Goal: Task Accomplishment & Management: Use online tool/utility

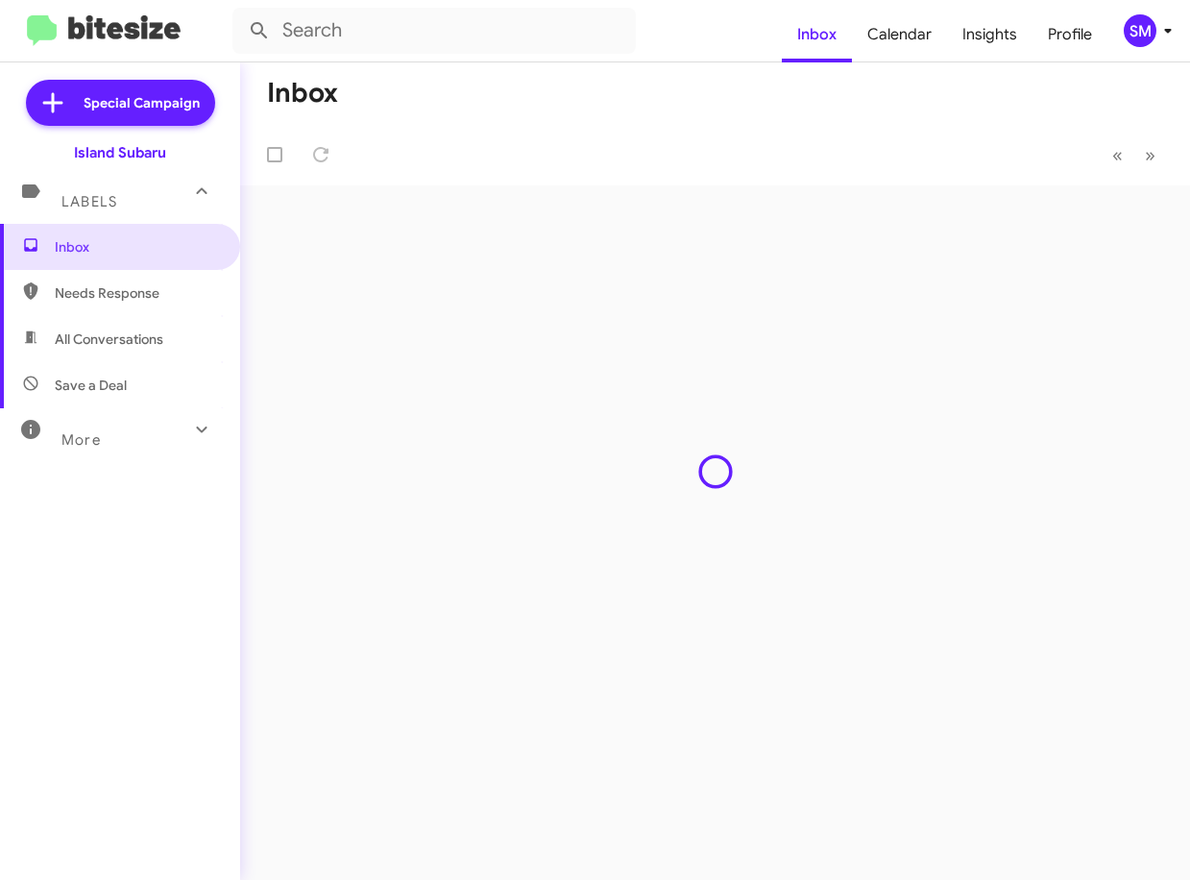
drag, startPoint x: 998, startPoint y: 189, endPoint x: 757, endPoint y: 345, distance: 286.9
click at [757, 345] on div "Inbox « Previous » Next" at bounding box center [715, 470] width 950 height 817
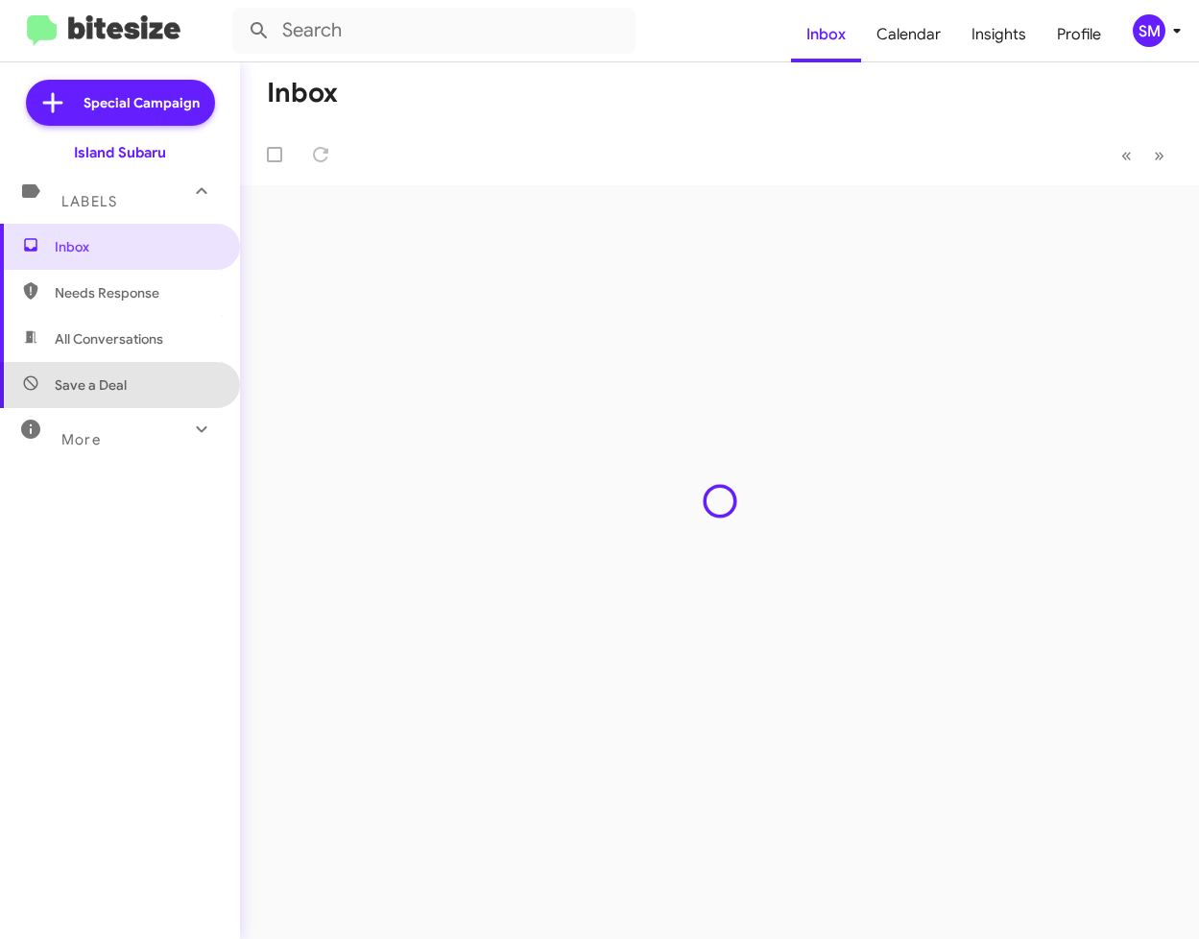
click at [142, 375] on span "Save a Deal" at bounding box center [120, 385] width 240 height 46
type input "in:not-interested"
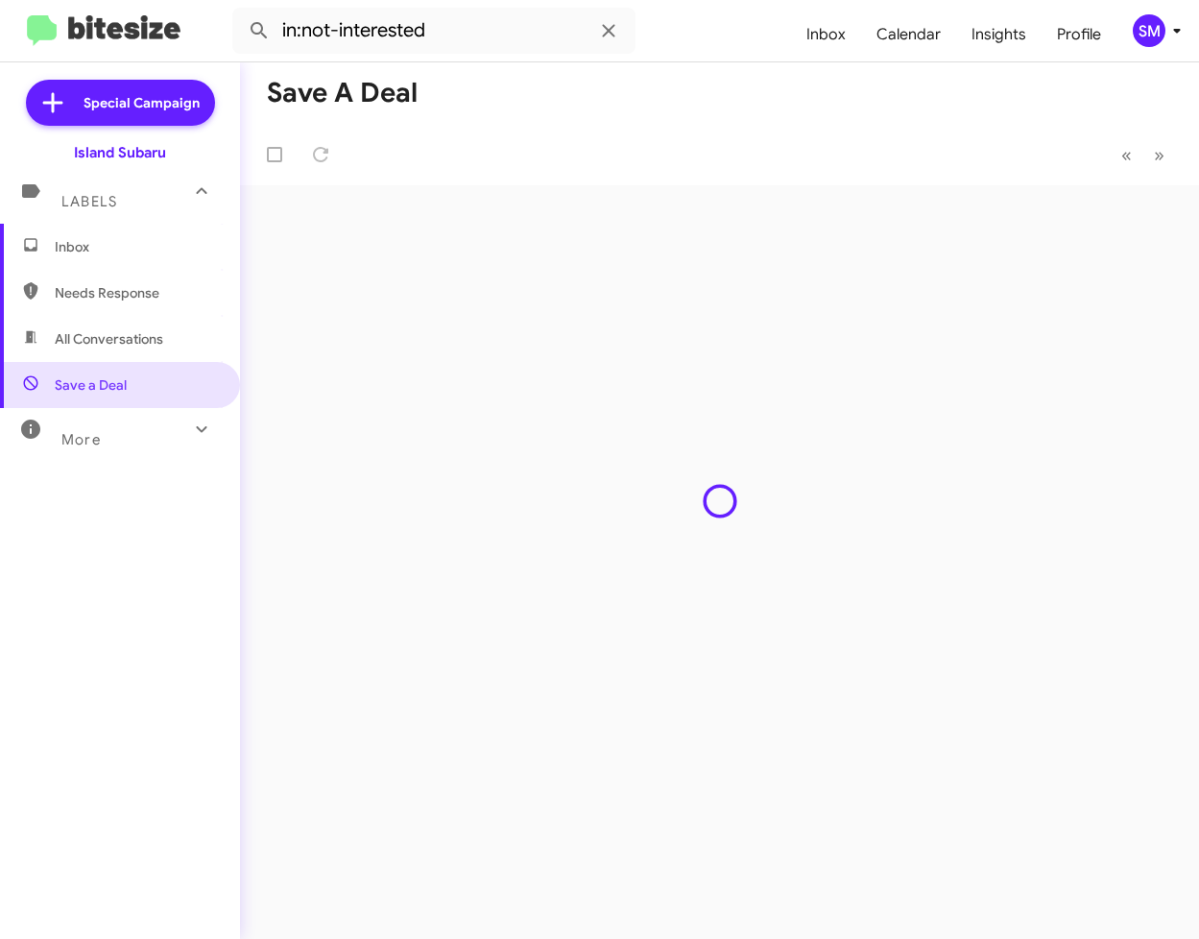
click at [194, 424] on icon at bounding box center [201, 429] width 23 height 23
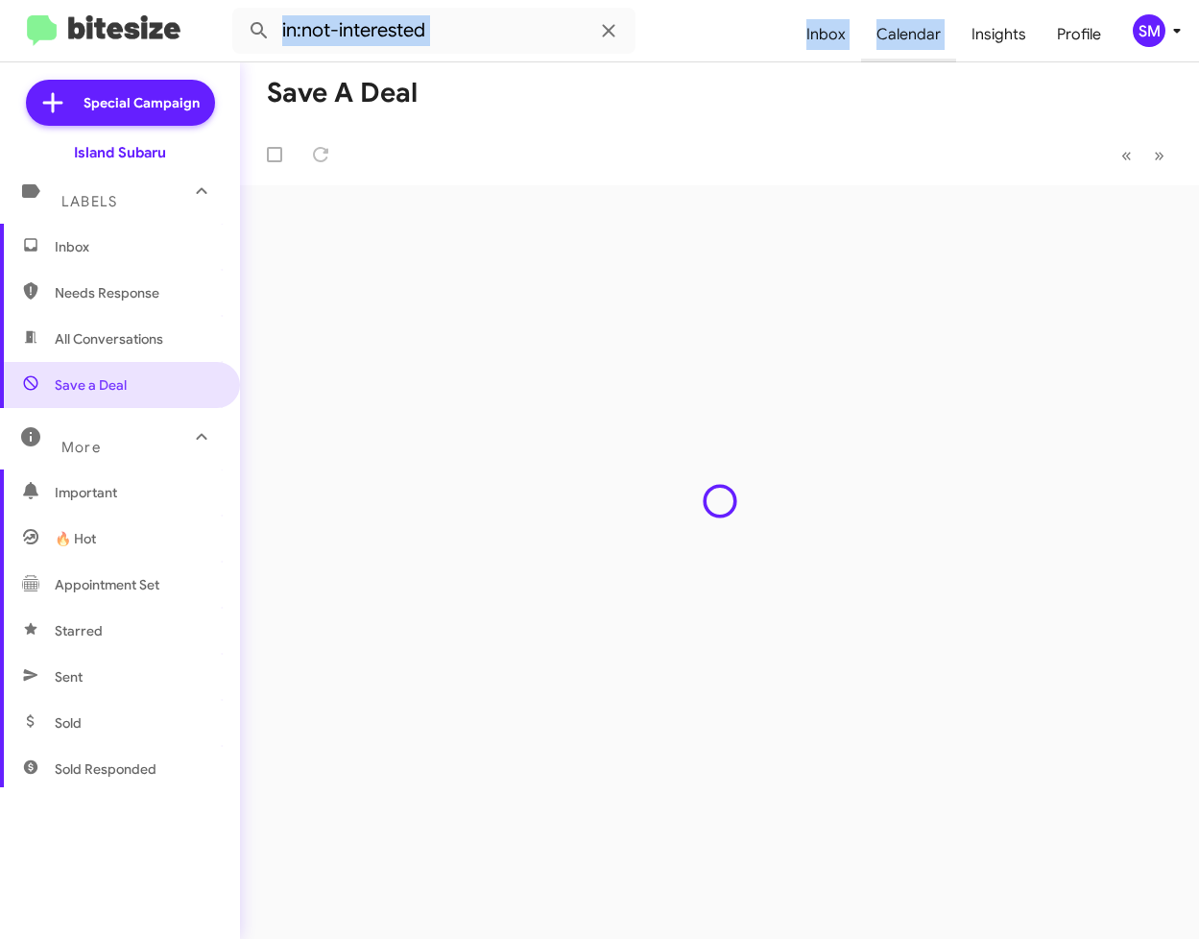
drag, startPoint x: 655, startPoint y: 11, endPoint x: 952, endPoint y: 13, distance: 296.7
click at [954, 13] on mat-toolbar "in:not-interested Inbox Calendar Insights Profile SM" at bounding box center [599, 30] width 1199 height 61
